Goal: Communication & Community: Share content

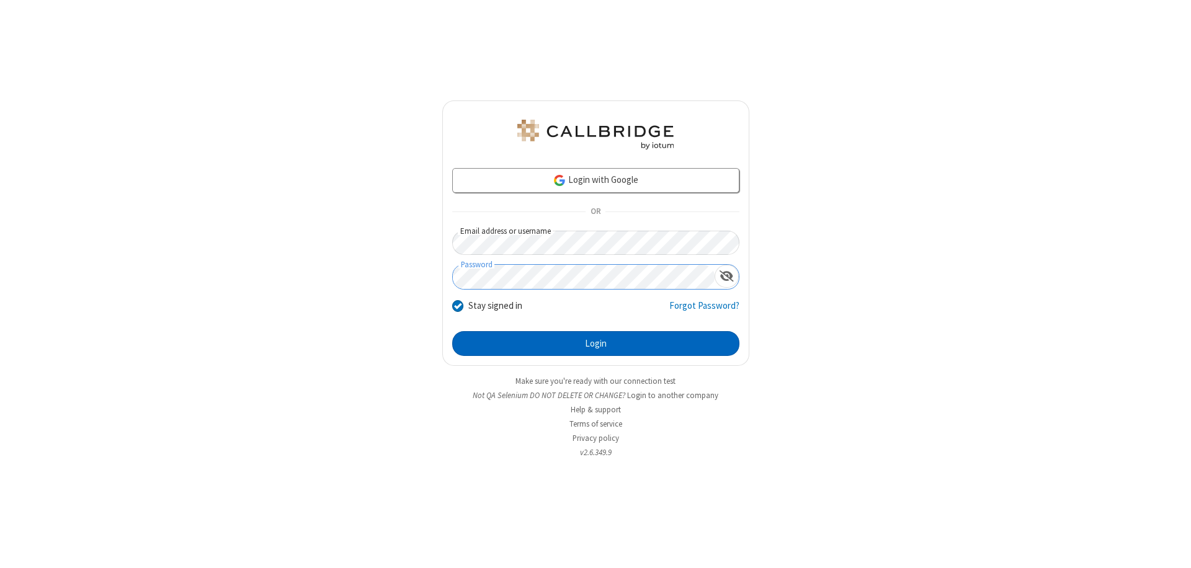
click at [596, 344] on button "Login" at bounding box center [595, 343] width 287 height 25
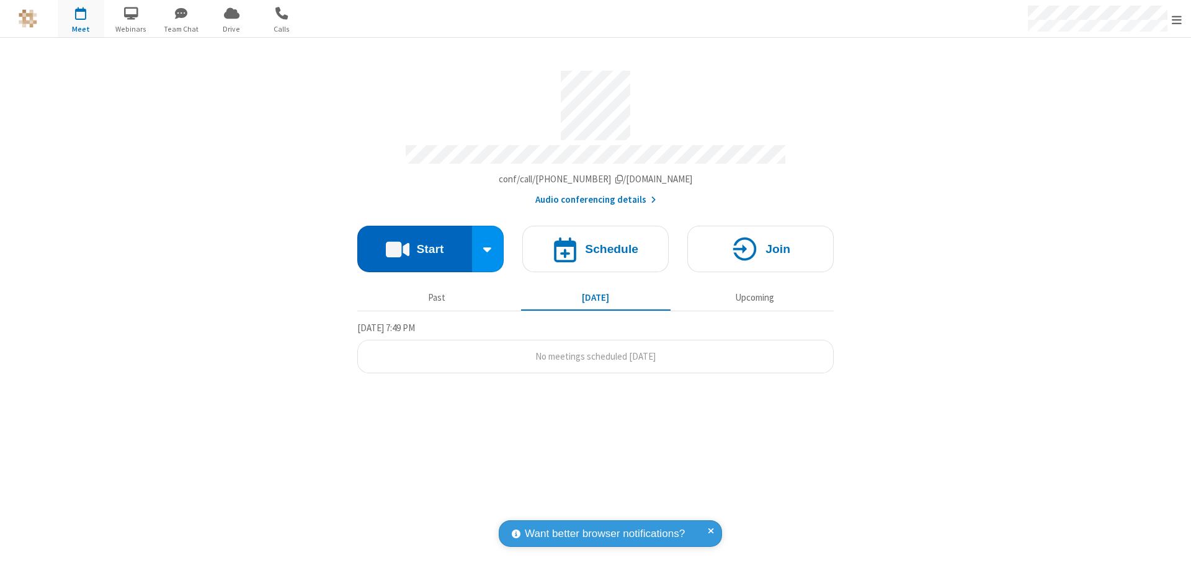
click at [414, 243] on button "Start" at bounding box center [414, 249] width 115 height 47
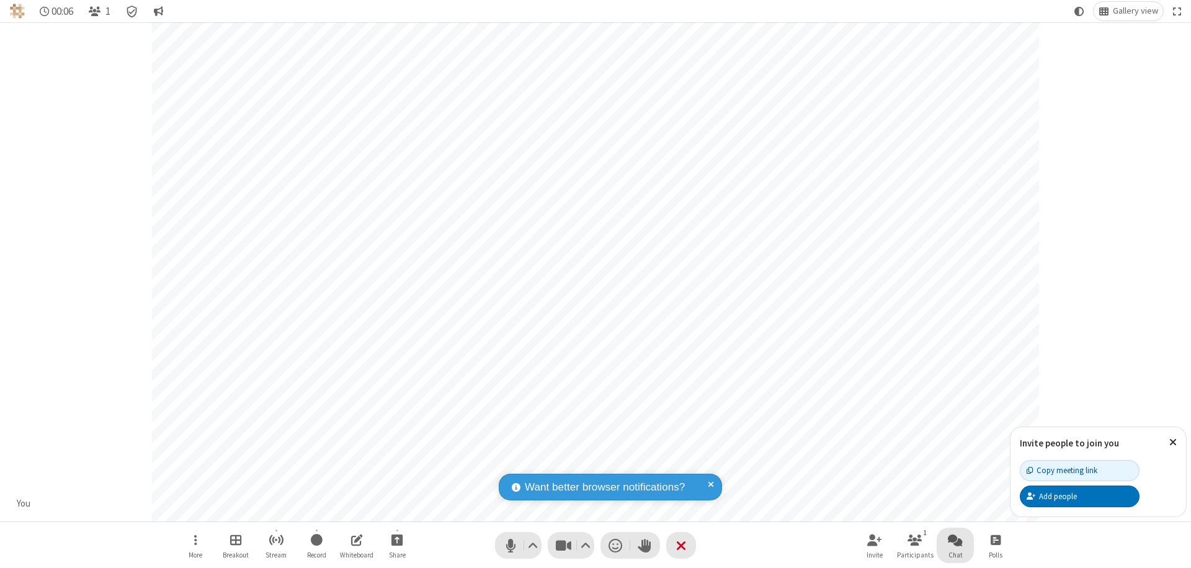
click at [955, 540] on span "Open chat" at bounding box center [955, 540] width 15 height 16
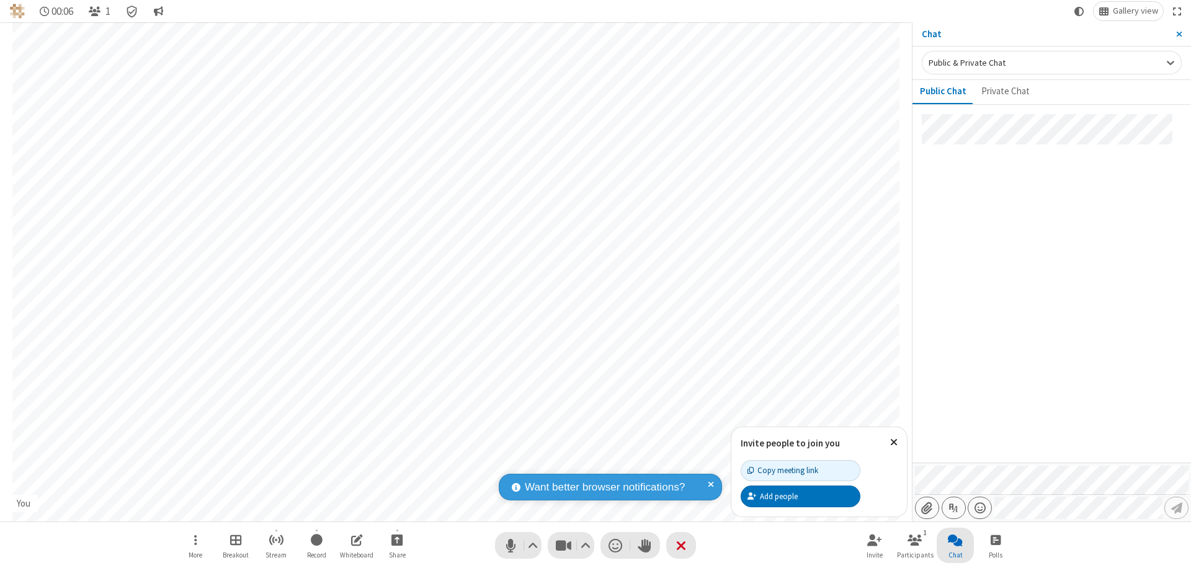
type input "C:\fakepath\doc_test.docx"
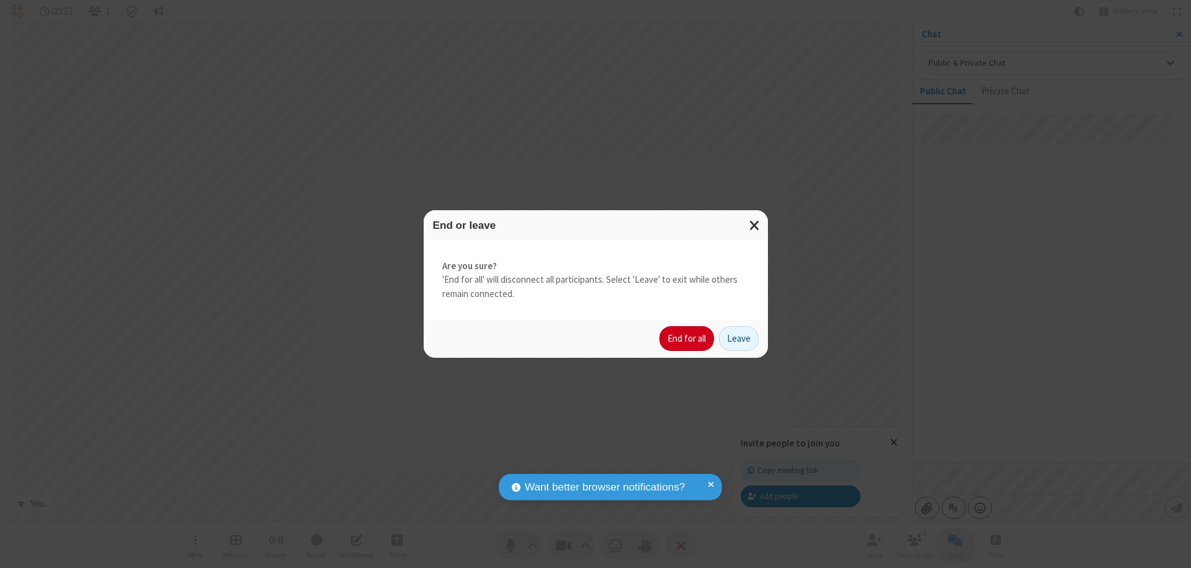
click at [687, 339] on button "End for all" at bounding box center [686, 338] width 55 height 25
